Goal: Download file/media

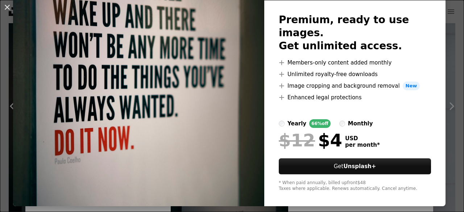
scroll to position [0, 109]
click at [206, 77] on img at bounding box center [138, 91] width 251 height 231
click at [225, 107] on img at bounding box center [138, 91] width 251 height 231
click at [447, 124] on div "An X shape Unsplash+ Premium, ready to use images. Get unlimited access. A plus…" at bounding box center [232, 106] width 464 height 212
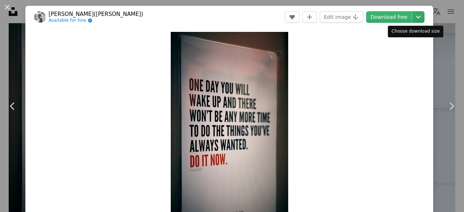
click at [414, 16] on icon "Chevron down" at bounding box center [419, 17] width 12 height 9
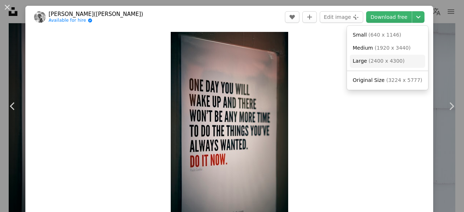
click at [382, 61] on span "( 2400 x 4300 )" at bounding box center [387, 61] width 36 height 6
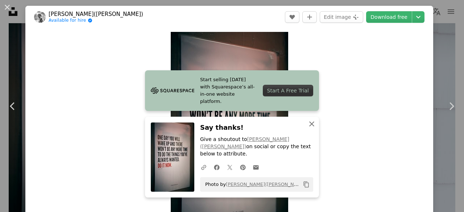
click at [310, 128] on icon "An X shape" at bounding box center [312, 124] width 9 height 9
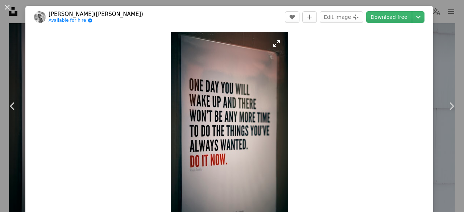
click at [218, 111] on img "Zoom in on this image" at bounding box center [230, 137] width 118 height 211
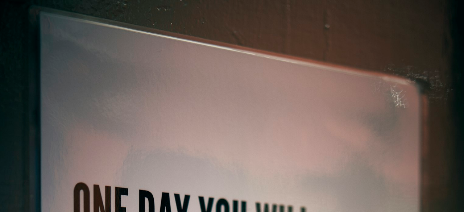
scroll to position [301, 0]
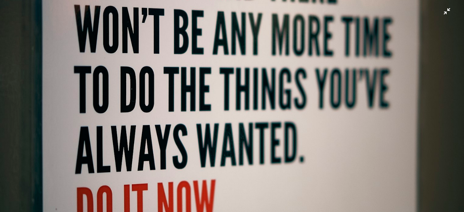
click at [282, 114] on img "Zoom out on this image" at bounding box center [232, 115] width 465 height 834
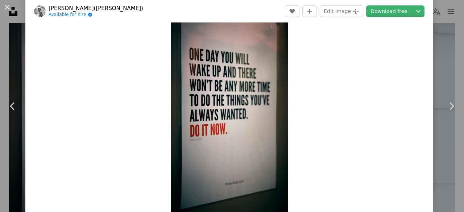
click at [252, 106] on img "Zoom in on this image" at bounding box center [230, 106] width 118 height 211
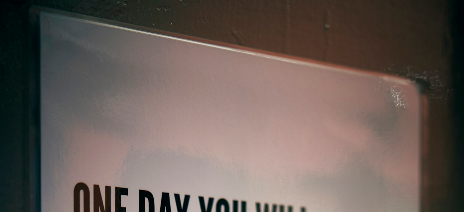
scroll to position [301, 0]
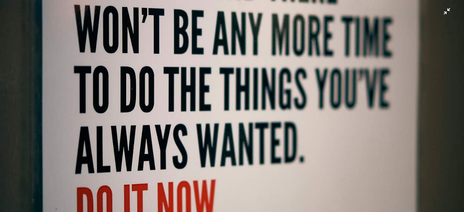
click at [221, 106] on img "Zoom out on this image" at bounding box center [232, 115] width 465 height 834
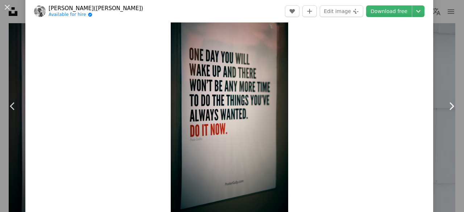
click at [439, 71] on link "Chevron right" at bounding box center [451, 106] width 25 height 70
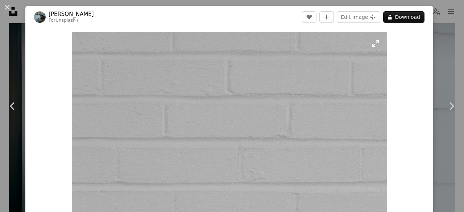
scroll to position [145, 0]
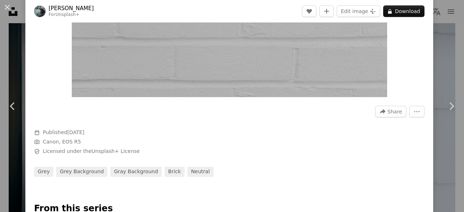
click at [298, 156] on div at bounding box center [229, 161] width 391 height 12
click at [439, 106] on link "Chevron right" at bounding box center [451, 106] width 25 height 70
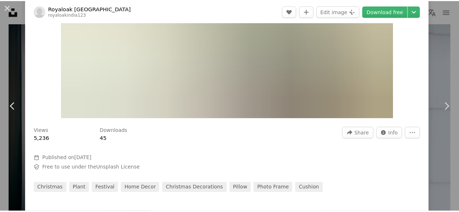
scroll to position [145, 0]
